Goal: Information Seeking & Learning: Learn about a topic

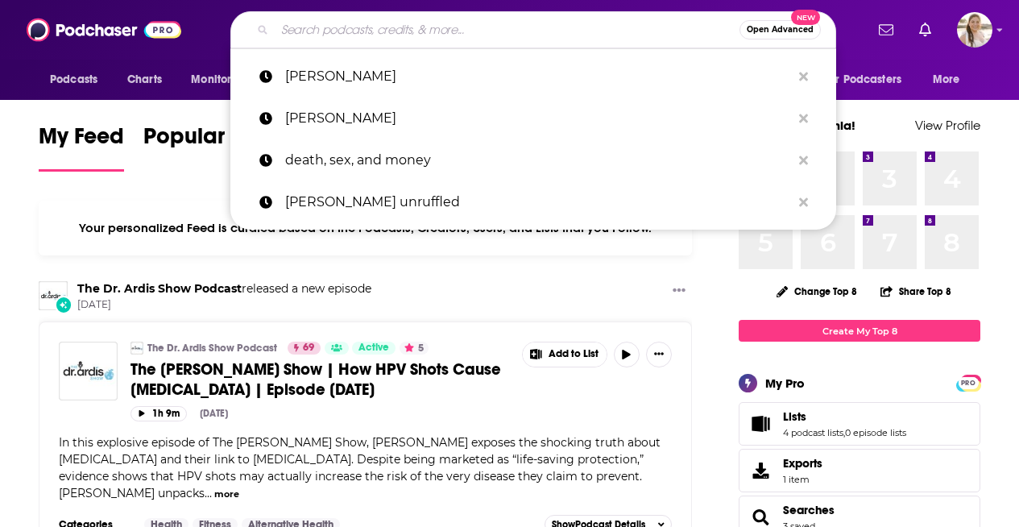
click at [497, 42] on input "Search podcasts, credits, & more..." at bounding box center [507, 30] width 465 height 26
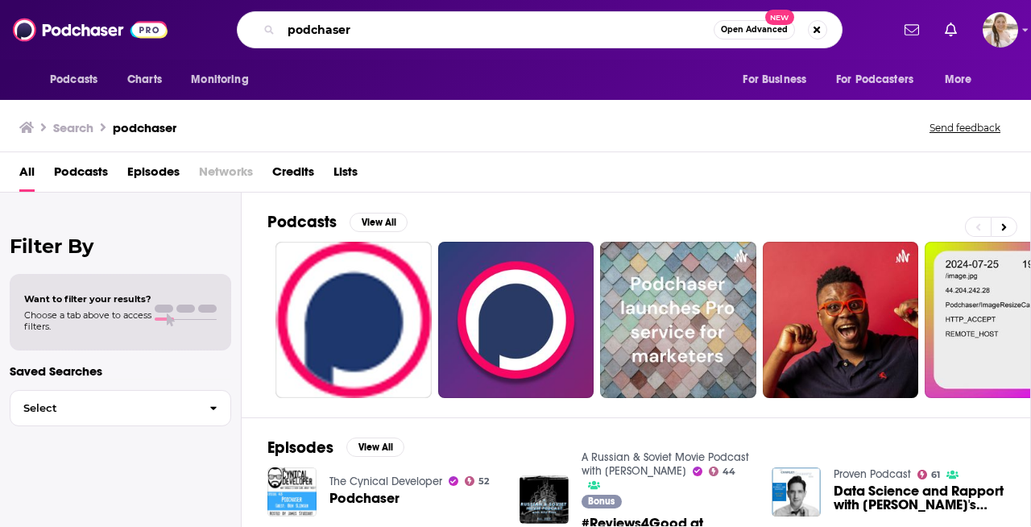
drag, startPoint x: 363, startPoint y: 35, endPoint x: 199, endPoint y: 19, distance: 165.2
click at [199, 19] on div "podchaser Open Advanced New" at bounding box center [539, 29] width 702 height 37
type input "daily stoic"
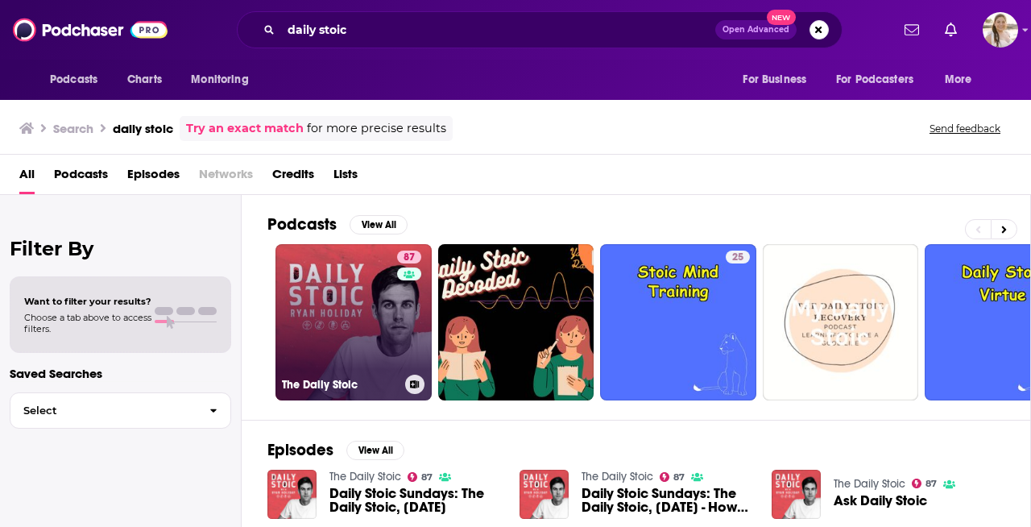
click at [322, 342] on link "87 The Daily Stoic" at bounding box center [353, 322] width 156 height 156
